Goal: Information Seeking & Learning: Compare options

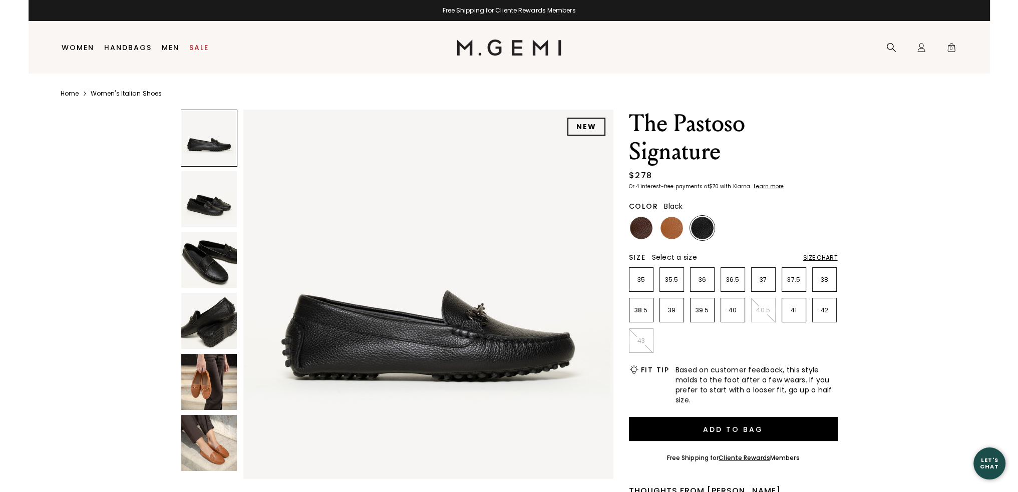
click at [206, 260] on img at bounding box center [209, 260] width 56 height 56
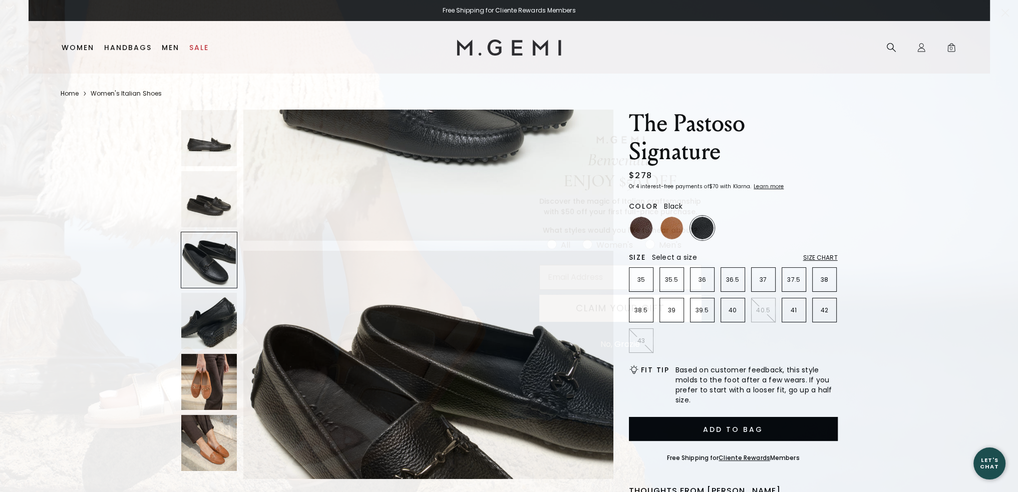
scroll to position [744, 0]
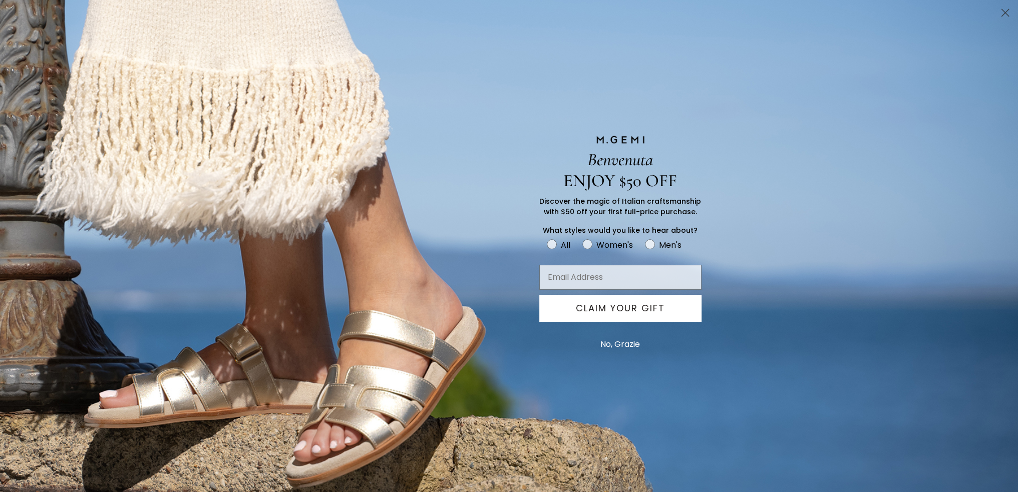
click at [1001, 13] on circle "Close dialog" at bounding box center [1005, 13] width 17 height 17
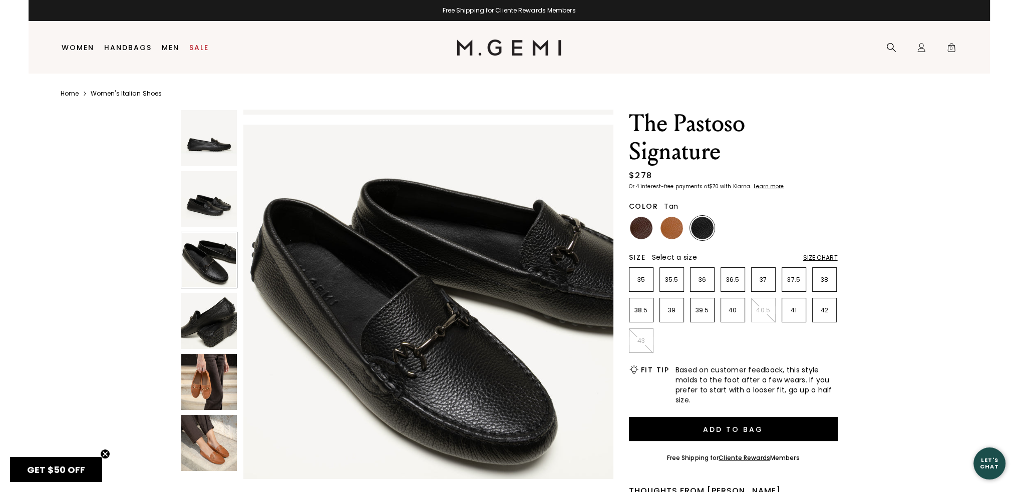
click at [679, 229] on img at bounding box center [671, 228] width 23 height 23
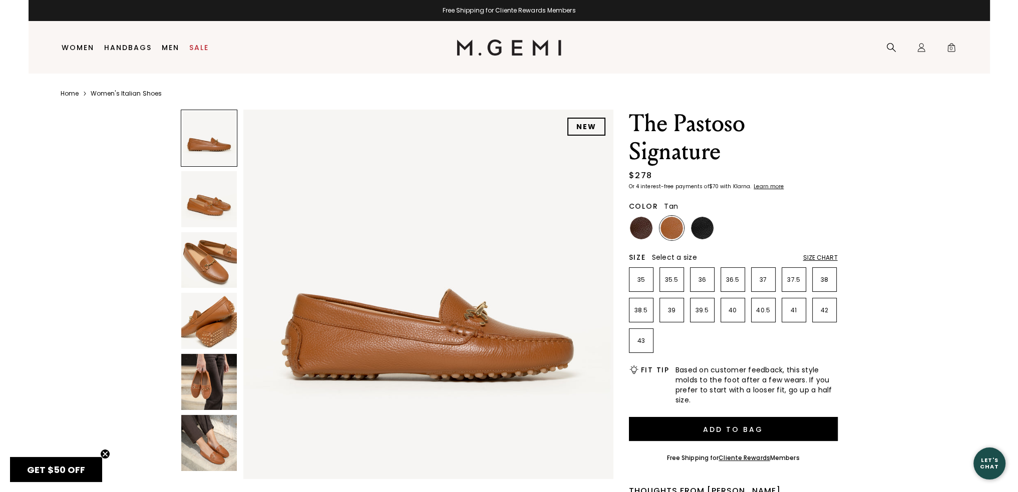
click at [222, 339] on img at bounding box center [209, 321] width 56 height 56
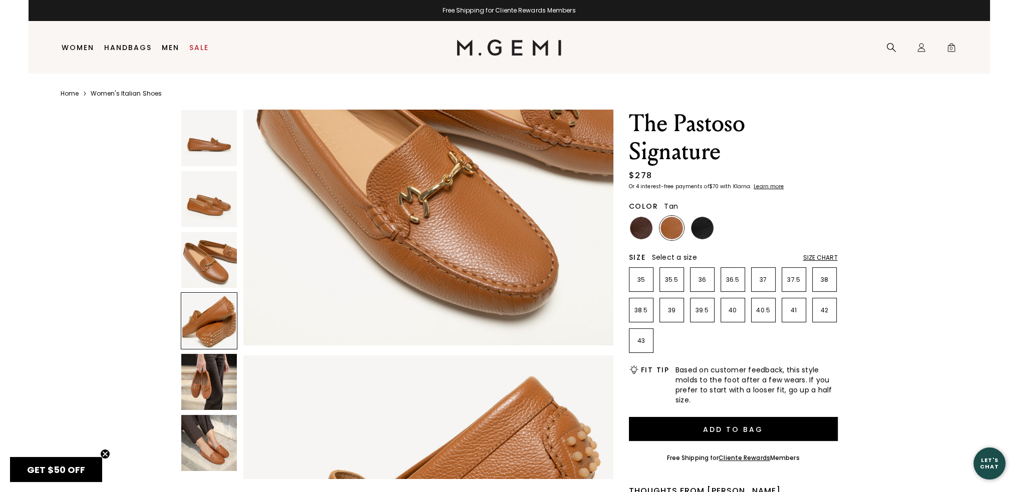
scroll to position [1115, 0]
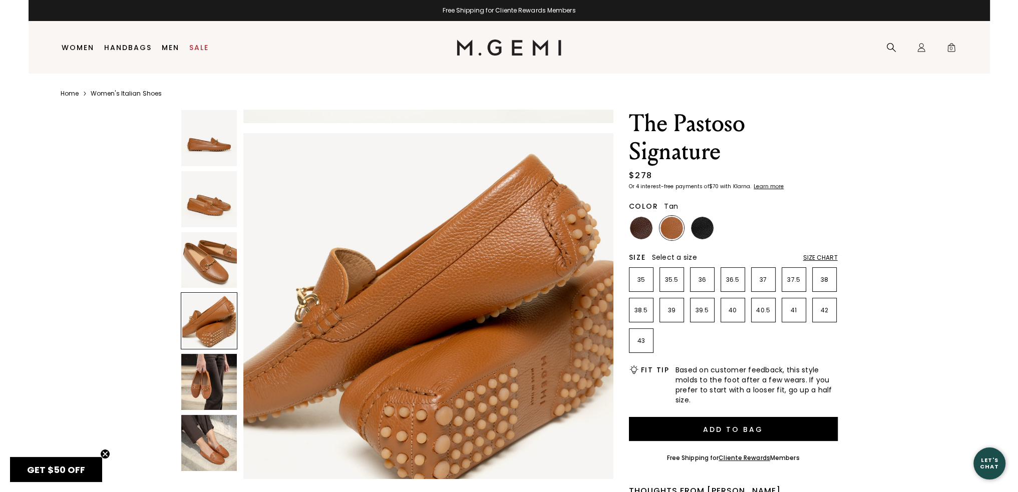
click at [215, 386] on img at bounding box center [209, 382] width 56 height 56
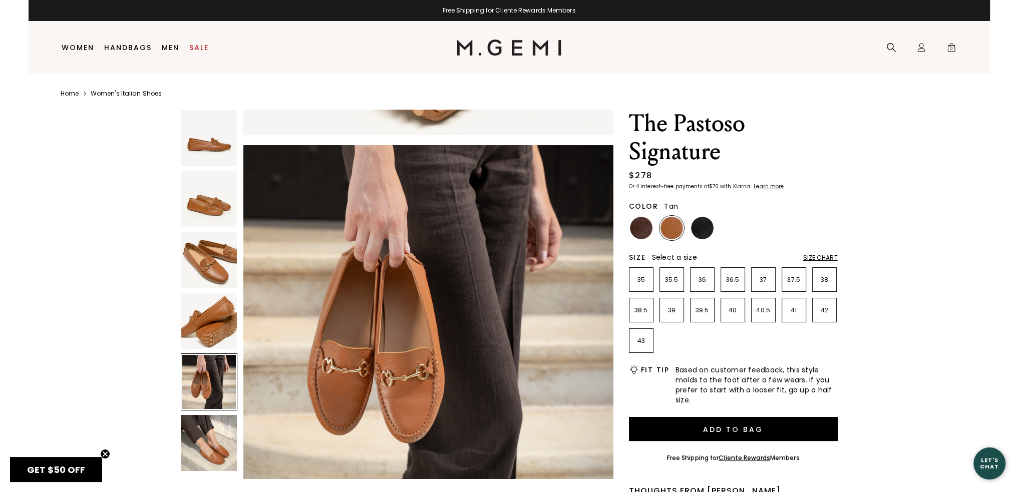
scroll to position [1488, 0]
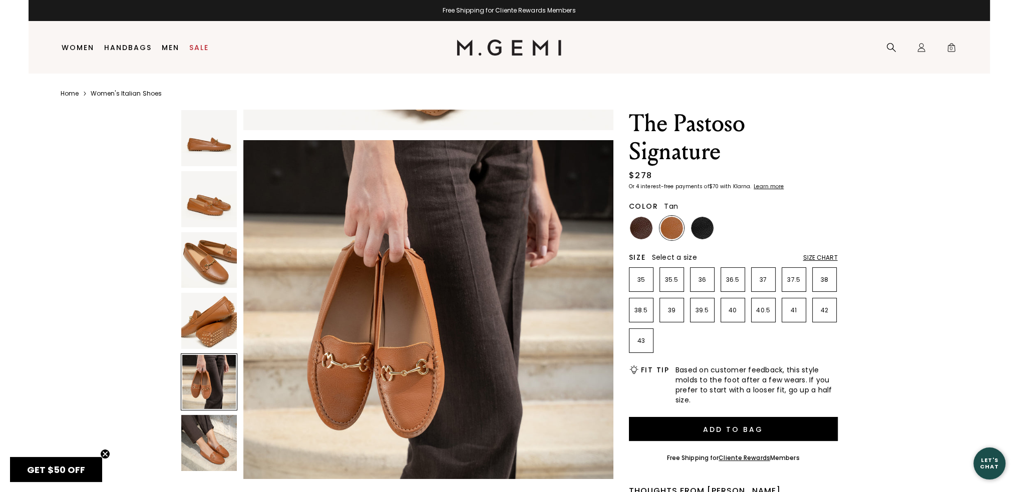
click at [210, 431] on img at bounding box center [209, 443] width 56 height 56
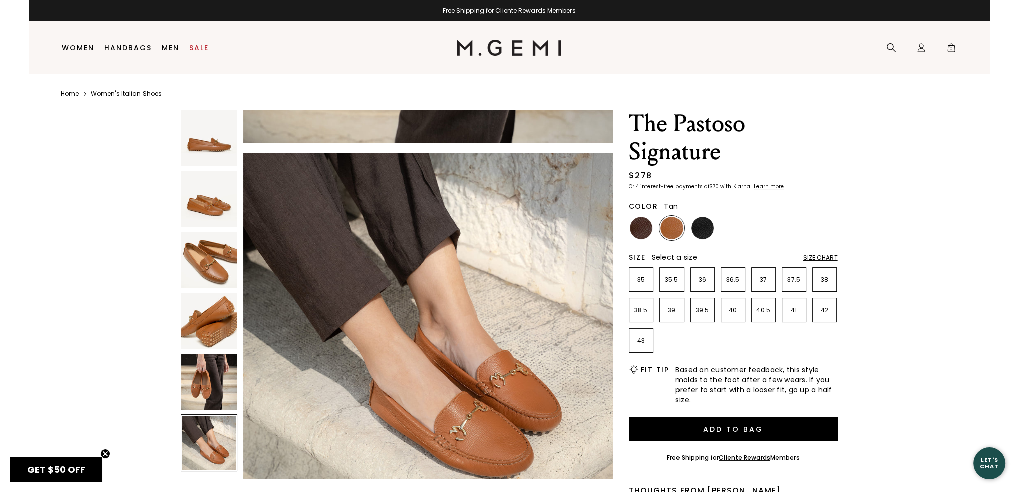
scroll to position [1860, 0]
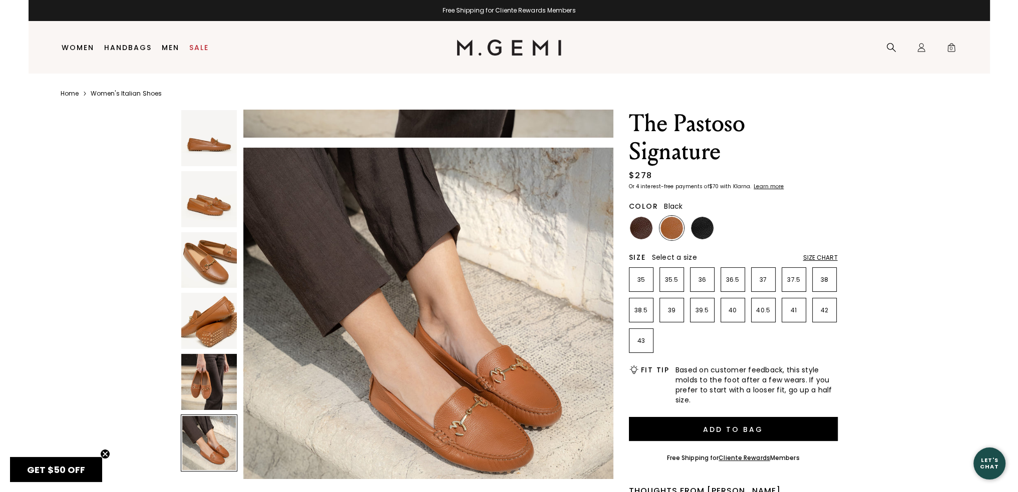
click at [694, 221] on img at bounding box center [702, 228] width 23 height 23
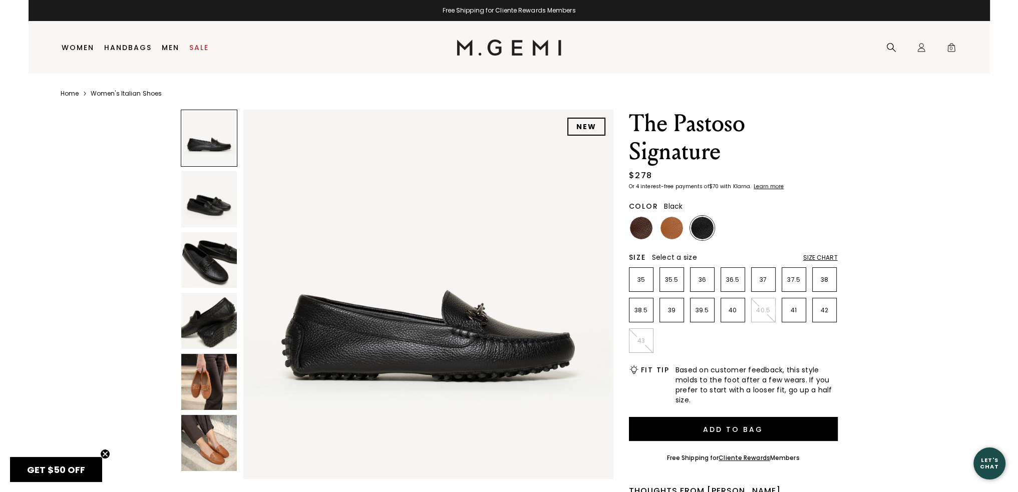
click at [211, 339] on img at bounding box center [209, 321] width 56 height 56
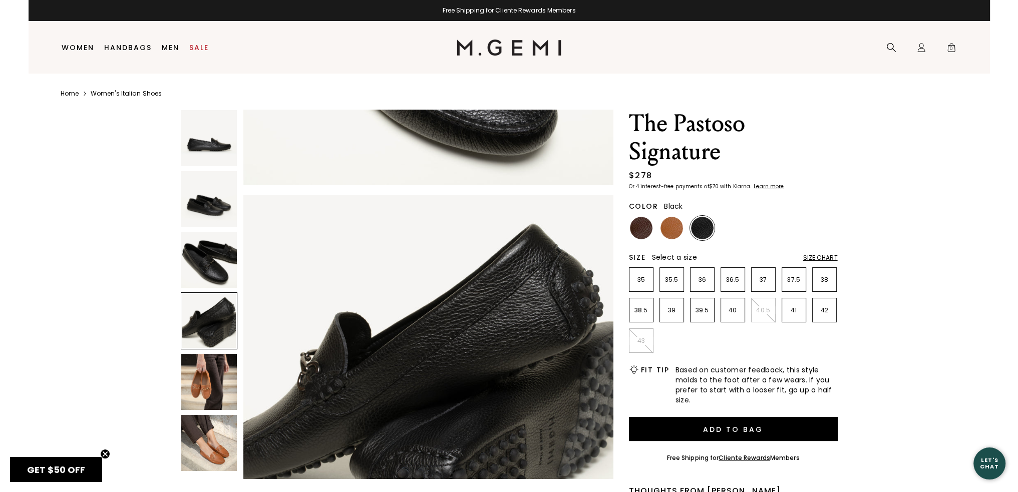
scroll to position [1115, 0]
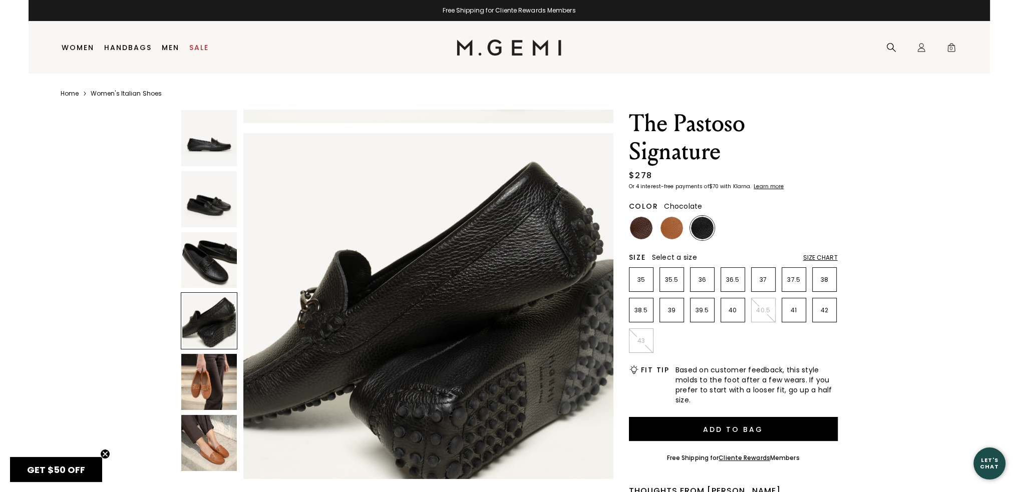
click at [634, 225] on img at bounding box center [641, 228] width 23 height 23
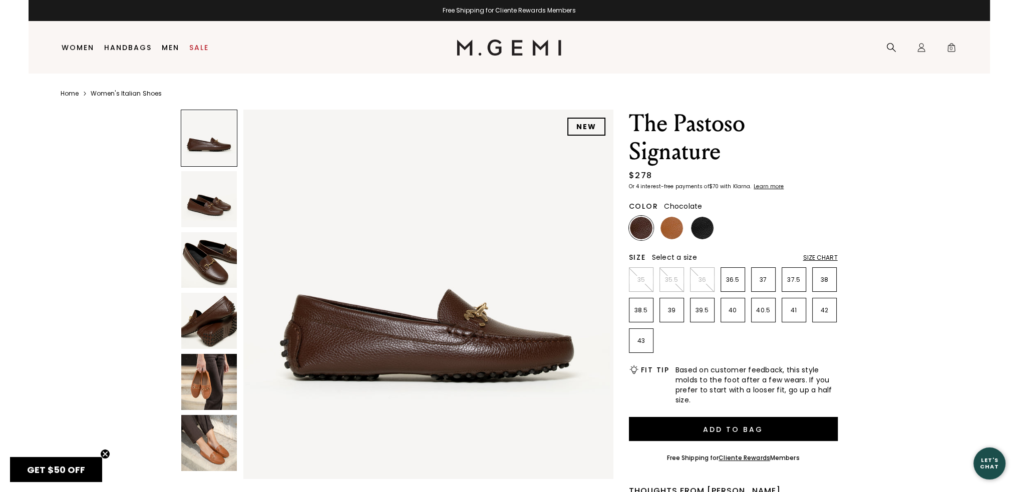
click at [217, 329] on img at bounding box center [209, 321] width 56 height 56
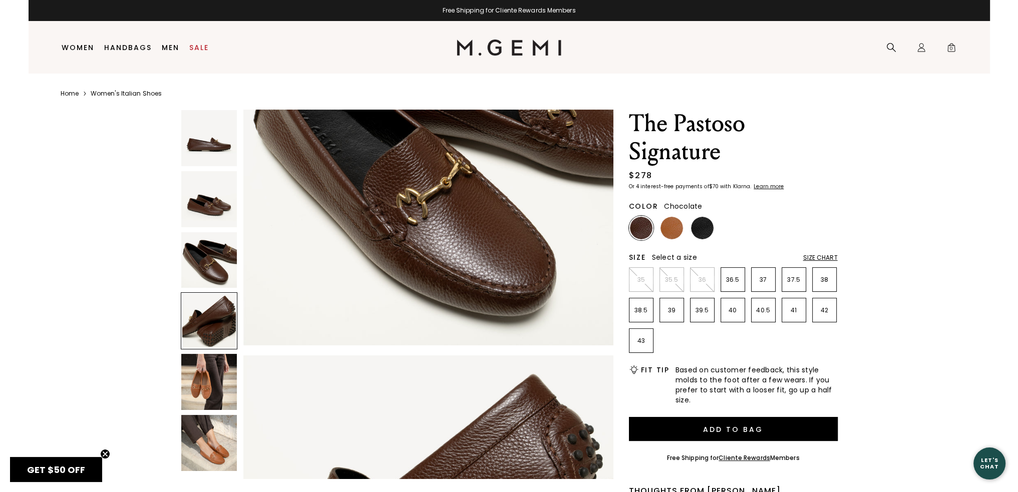
click at [218, 279] on img at bounding box center [209, 260] width 56 height 56
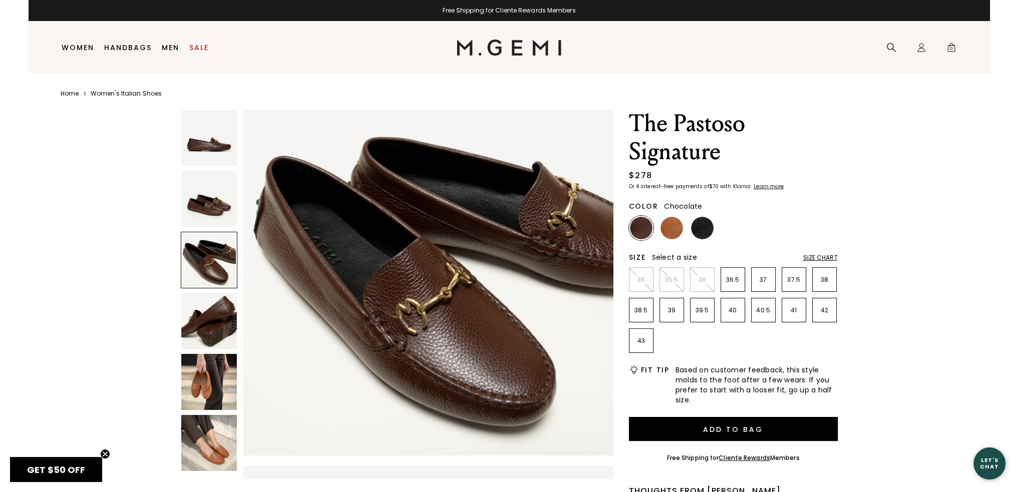
scroll to position [744, 0]
